Goal: Information Seeking & Learning: Learn about a topic

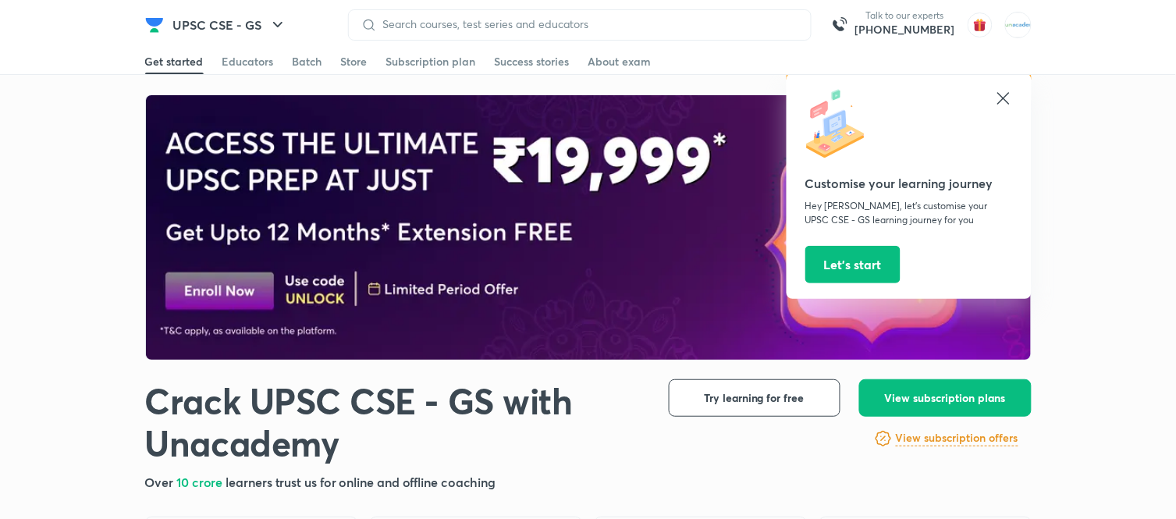
click at [101, 125] on div at bounding box center [588, 227] width 1176 height 266
click at [1004, 99] on icon at bounding box center [1003, 98] width 12 height 12
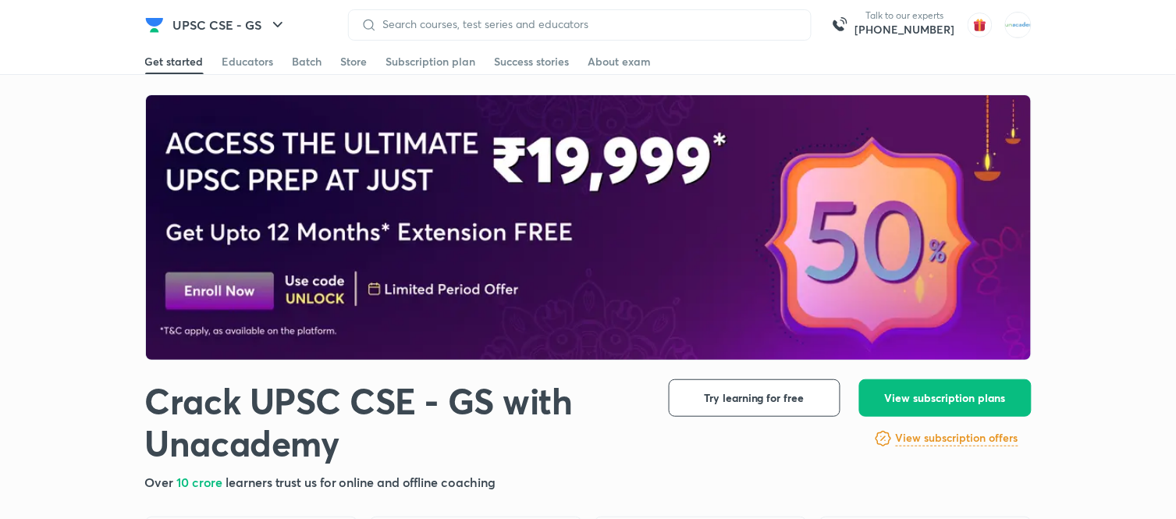
click at [1141, 185] on div at bounding box center [588, 227] width 1176 height 266
